Goal: Communication & Community: Answer question/provide support

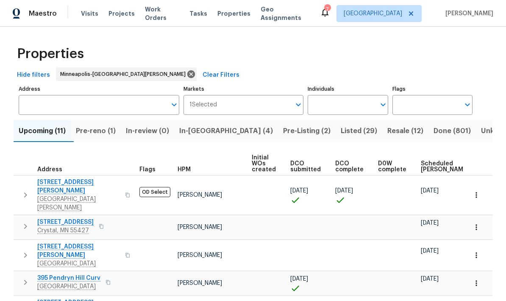
click at [196, 134] on span "In-reno (4)" at bounding box center [226, 131] width 94 height 12
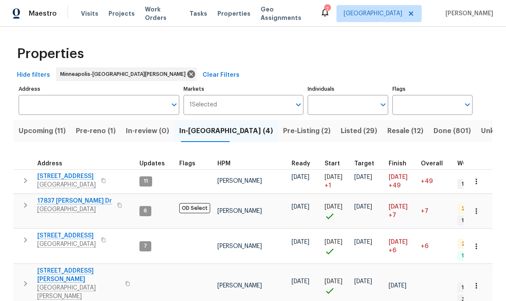
click at [50, 202] on span "17837 [PERSON_NAME] Dr" at bounding box center [74, 201] width 75 height 8
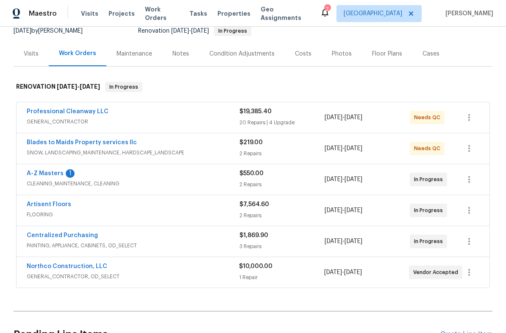
scroll to position [102, 0]
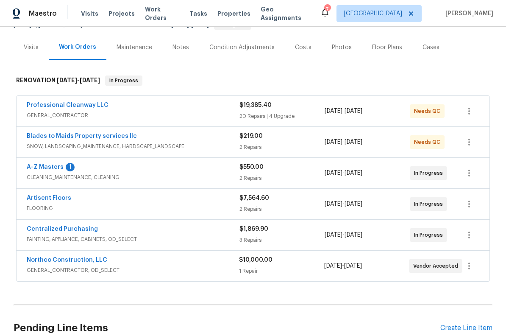
click at [37, 164] on link "A-Z Masters" at bounding box center [45, 167] width 37 height 6
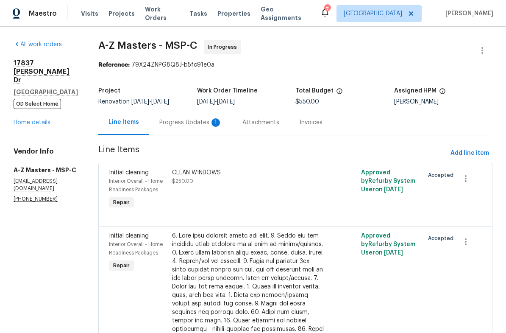
click at [159, 122] on div "Progress Updates 1" at bounding box center [190, 122] width 63 height 8
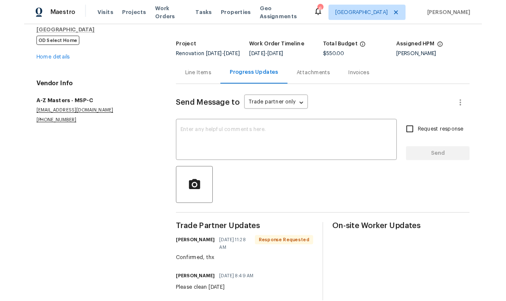
scroll to position [21, 0]
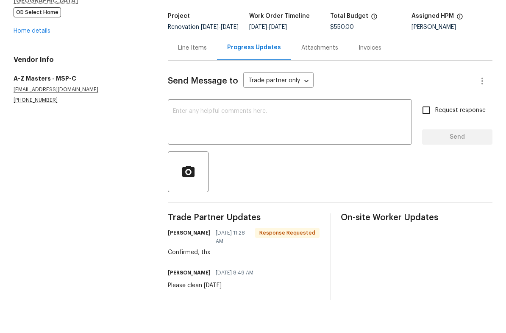
click at [182, 140] on textarea at bounding box center [290, 155] width 234 height 30
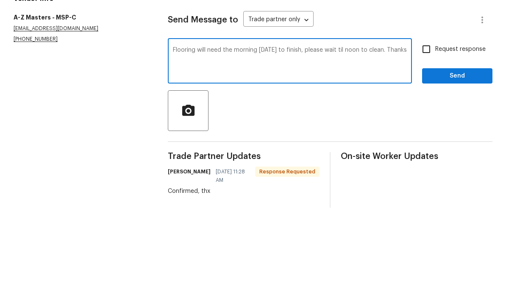
type textarea "Flooring will need the morning tomorrow to finish, please wait til noon to clea…"
click at [429, 133] on input "Request response" at bounding box center [426, 142] width 18 height 18
checkbox input "true"
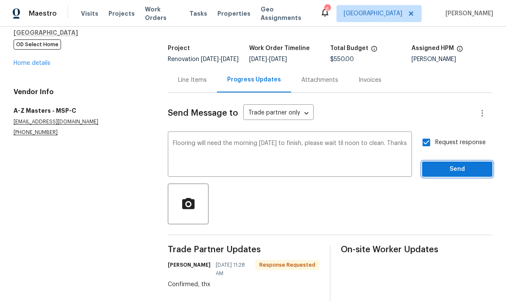
click at [443, 164] on span "Send" at bounding box center [457, 169] width 57 height 11
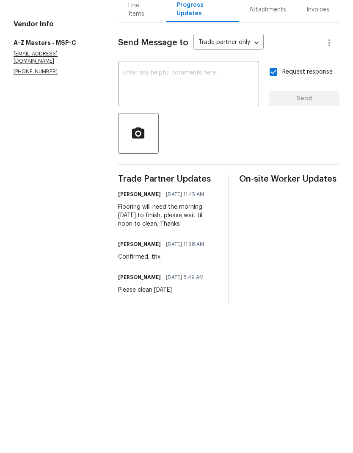
scroll to position [0, 0]
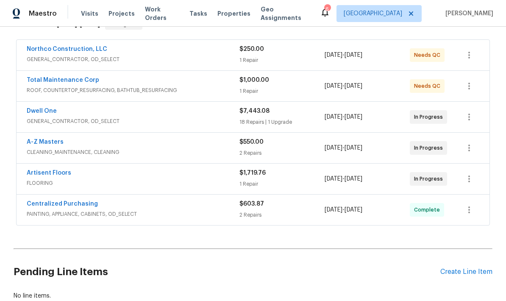
scroll to position [148, 0]
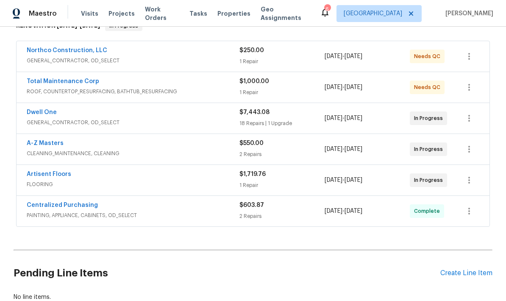
click at [39, 114] on link "Dwell One" at bounding box center [42, 112] width 30 height 6
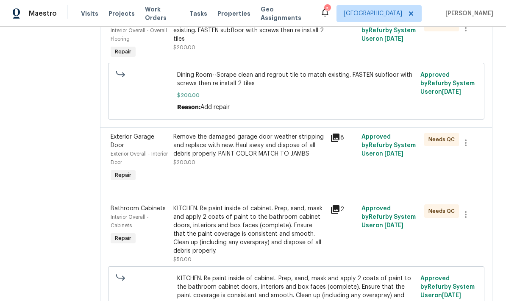
scroll to position [1471, 0]
click at [213, 132] on div "Remove the damaged garage door weather stripping and replace with new. Haul awa…" at bounding box center [249, 144] width 152 height 25
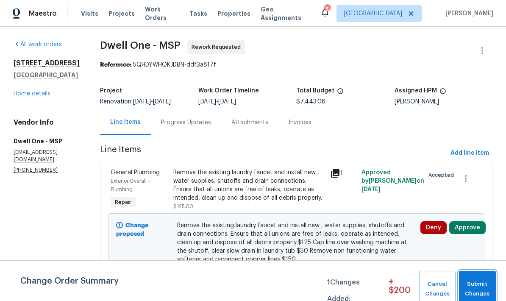
click at [476, 285] on span "Submit Changes" at bounding box center [477, 288] width 28 height 19
click at [479, 288] on span "Submit Changes" at bounding box center [477, 288] width 28 height 19
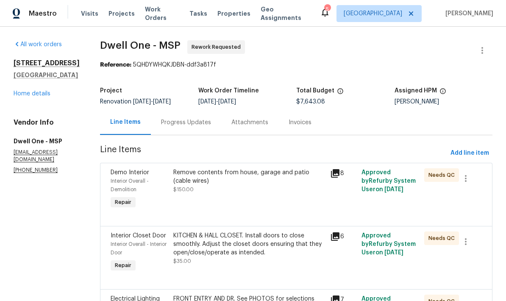
click at [204, 186] on div "Remove contents from house, garage and patio (cable wires) $150.00" at bounding box center [249, 180] width 152 height 25
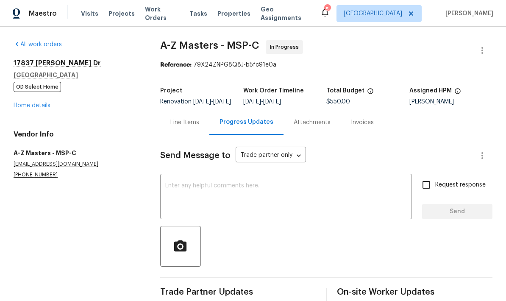
click at [21, 108] on link "Home details" at bounding box center [32, 106] width 37 height 6
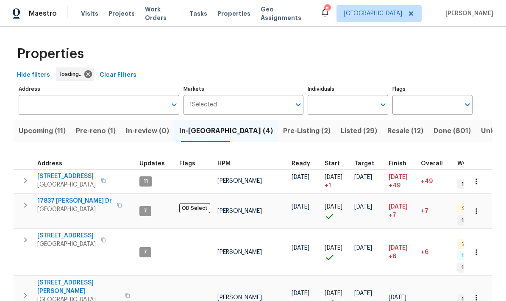
click at [30, 106] on input "Address" at bounding box center [93, 105] width 148 height 20
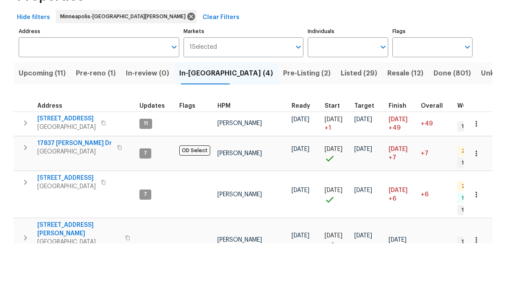
scroll to position [23, 0]
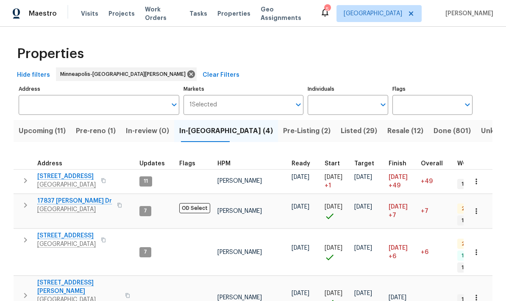
click at [37, 95] on input "Address" at bounding box center [93, 105] width 148 height 20
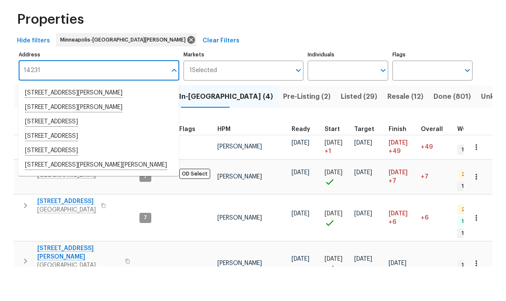
type input "14231 e"
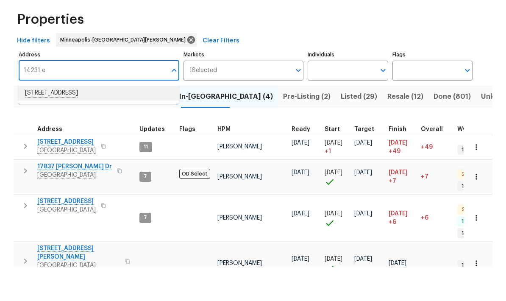
click at [36, 120] on li "14231 E 143rd Ln Burnsville MN 55337" at bounding box center [98, 127] width 161 height 14
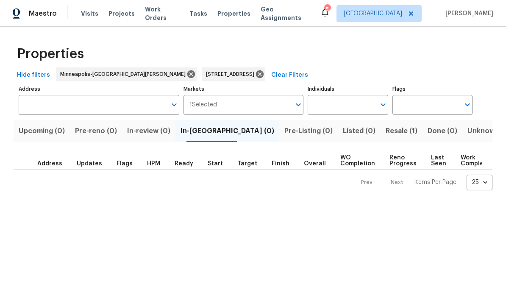
type input "14231 E 143rd Ln Burnsville MN 55337"
click at [385, 133] on span "Resale (1)" at bounding box center [401, 131] width 32 height 12
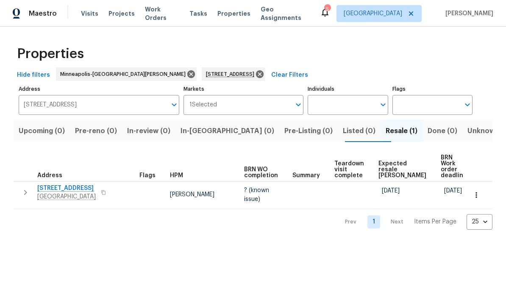
click at [50, 184] on span "14231 E 143rd Ln" at bounding box center [66, 188] width 58 height 8
click at [256, 75] on icon at bounding box center [260, 74] width 8 height 8
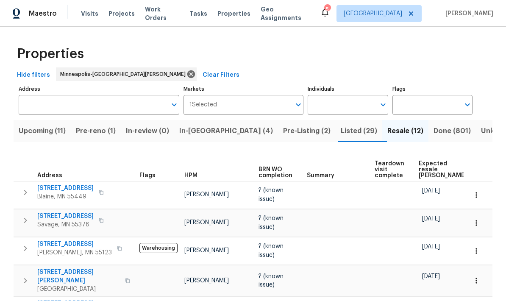
click at [196, 131] on span "In-reno (4)" at bounding box center [226, 131] width 94 height 12
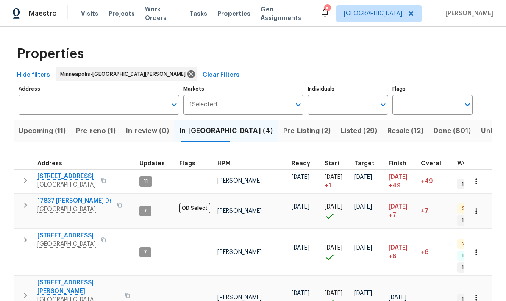
click at [48, 233] on span "[STREET_ADDRESS]" at bounding box center [66, 235] width 58 height 8
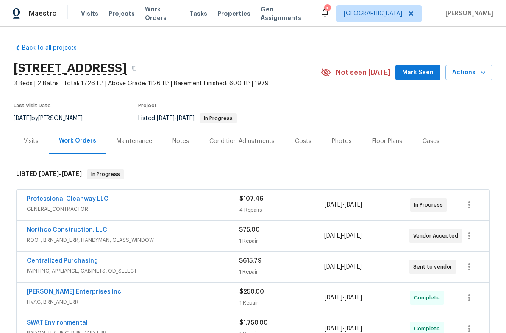
click at [31, 143] on div "Visits" at bounding box center [31, 141] width 15 height 8
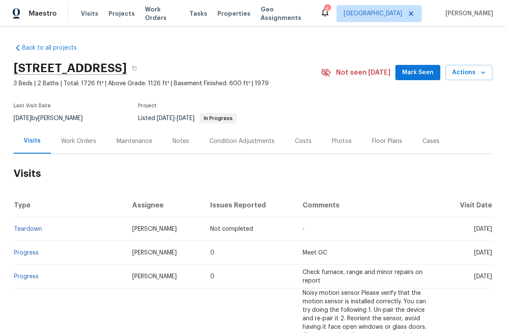
click at [69, 144] on div "Work Orders" at bounding box center [78, 141] width 35 height 8
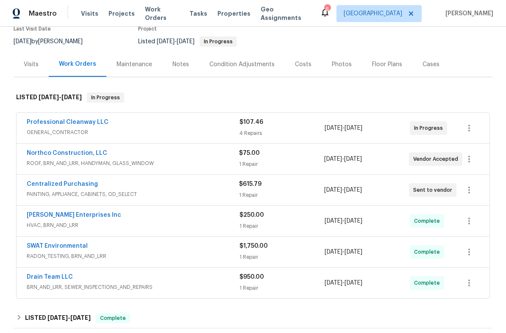
scroll to position [77, 0]
click at [52, 123] on link "Professional Cleanway LLC" at bounding box center [68, 122] width 82 height 6
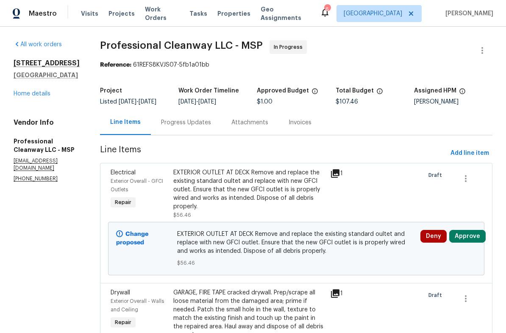
click at [21, 94] on link "Home details" at bounding box center [32, 94] width 37 height 6
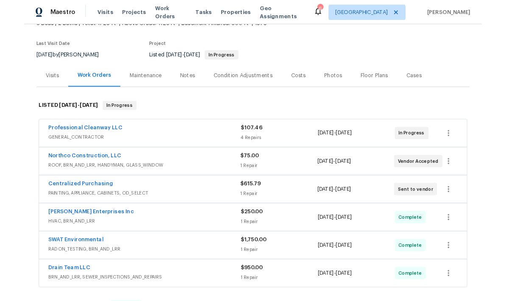
scroll to position [58, 0]
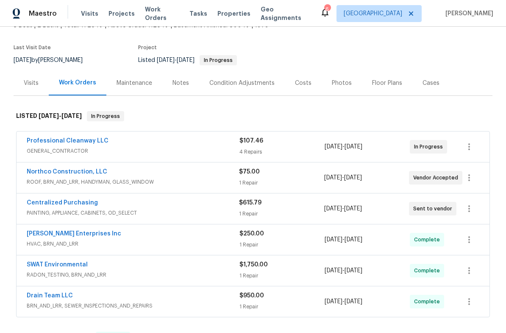
click at [42, 174] on link "Northco Construction, LLC" at bounding box center [67, 172] width 80 height 6
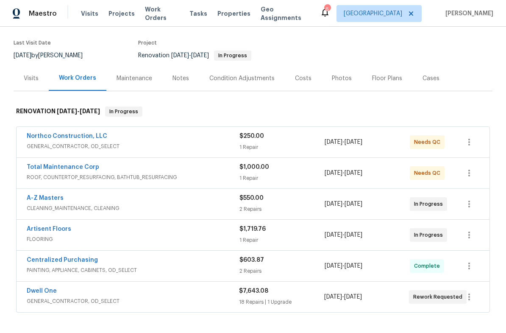
scroll to position [69, 0]
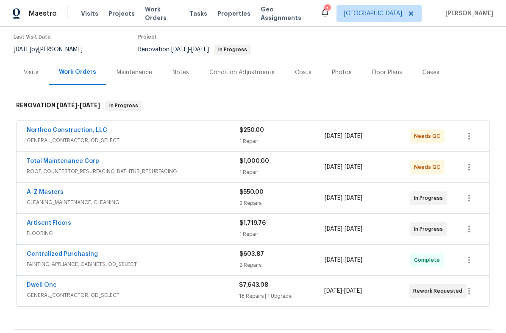
click at [39, 194] on link "A-Z Masters" at bounding box center [45, 192] width 37 height 6
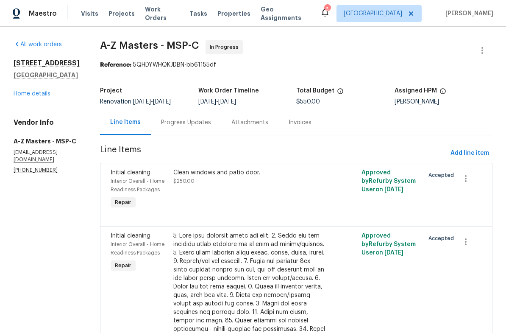
click at [161, 122] on div "Progress Updates" at bounding box center [186, 122] width 50 height 8
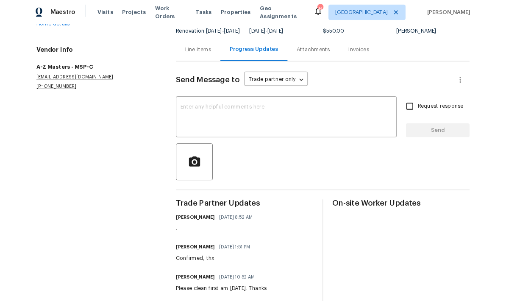
scroll to position [67, 0]
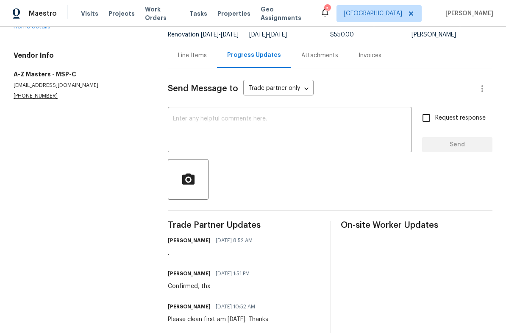
click at [181, 125] on textarea at bounding box center [290, 131] width 234 height 30
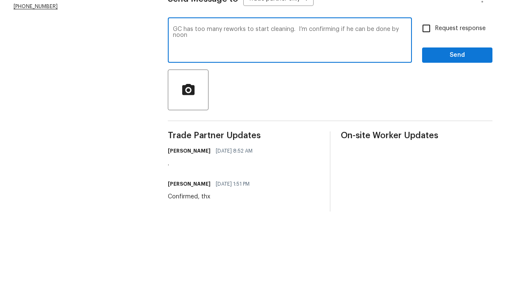
type textarea "GC has too many reworks to start cleaning. I’m confirming if he can be done by …"
click at [425, 109] on input "Request response" at bounding box center [426, 118] width 18 height 18
checkbox input "true"
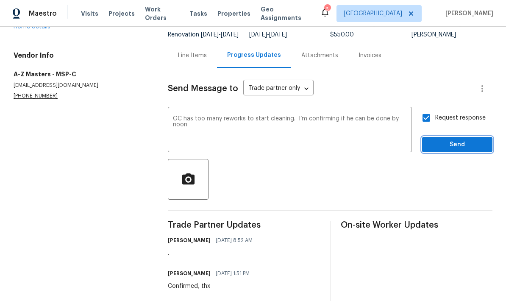
click at [440, 139] on span "Send" at bounding box center [457, 144] width 57 height 11
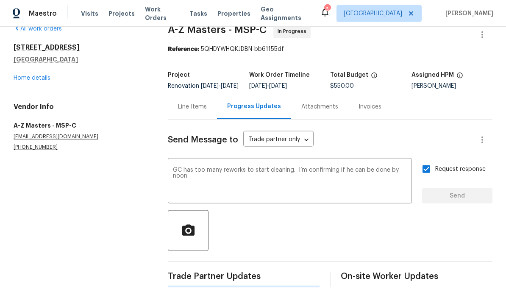
scroll to position [0, 0]
